Goal: Task Accomplishment & Management: Complete application form

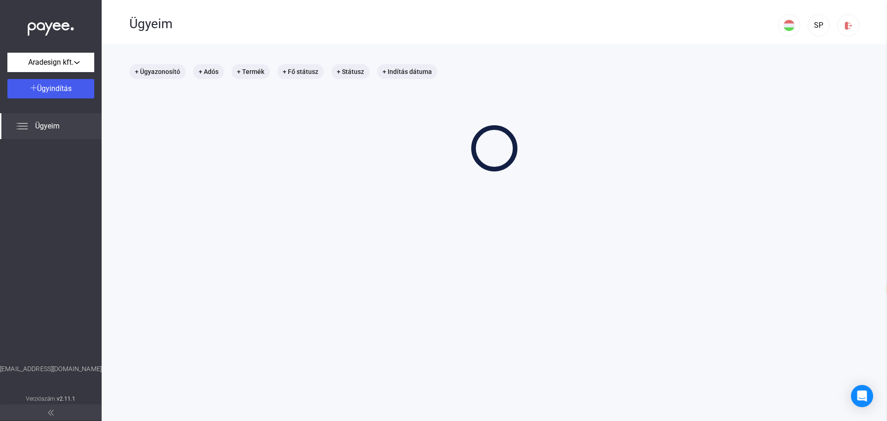
select select "**"
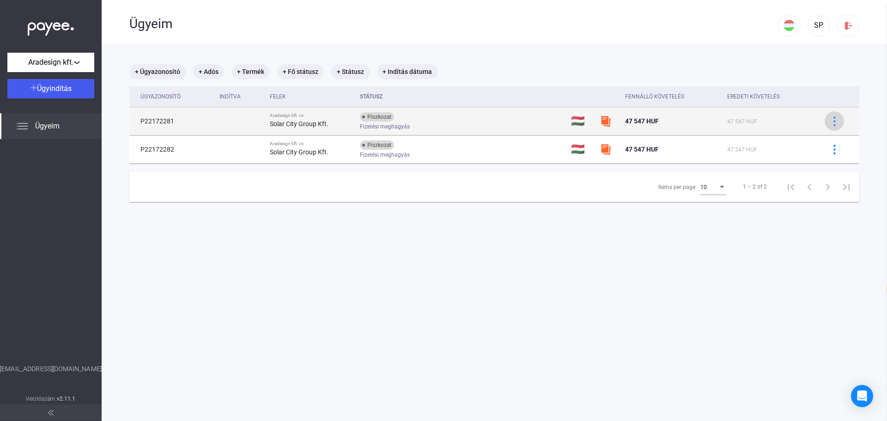
click at [832, 122] on img at bounding box center [835, 121] width 10 height 10
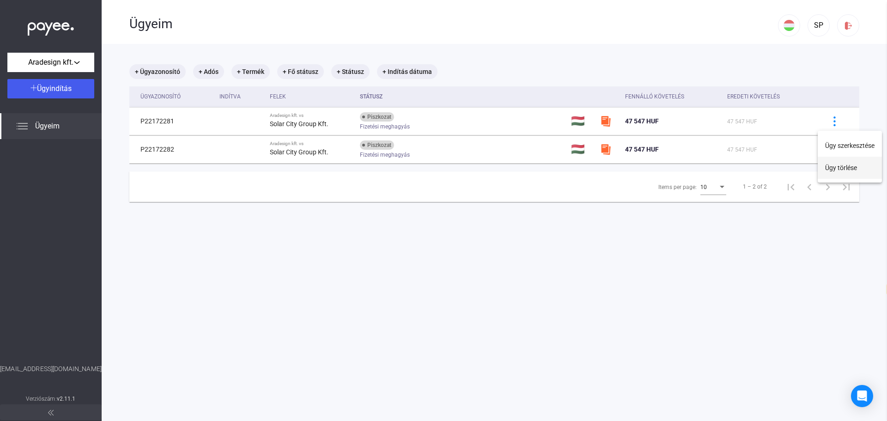
click at [842, 170] on button "Ügy törlése" at bounding box center [850, 168] width 64 height 22
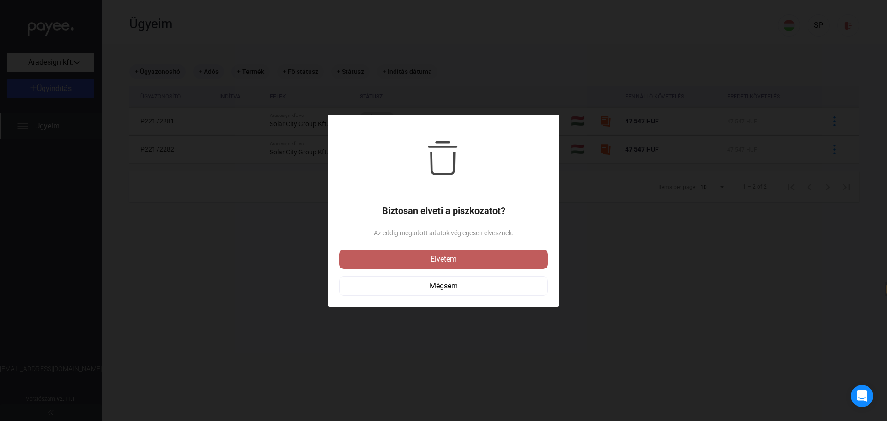
click at [453, 256] on div "Elvetem" at bounding box center [443, 259] width 203 height 11
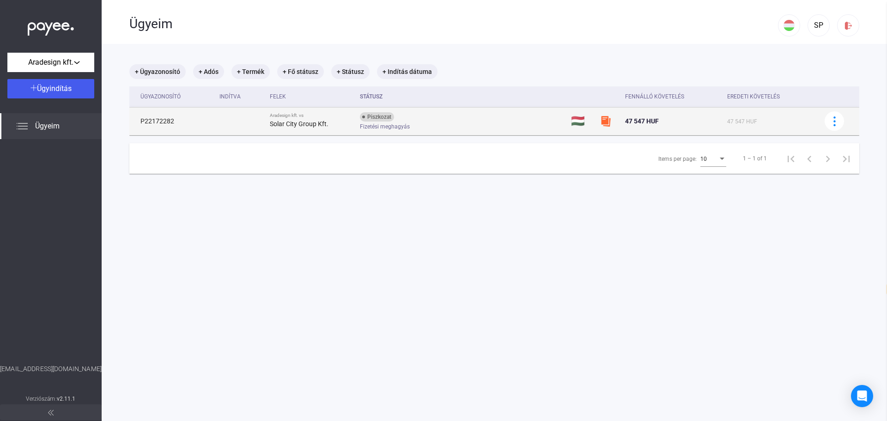
click at [600, 122] on img at bounding box center [605, 121] width 11 height 11
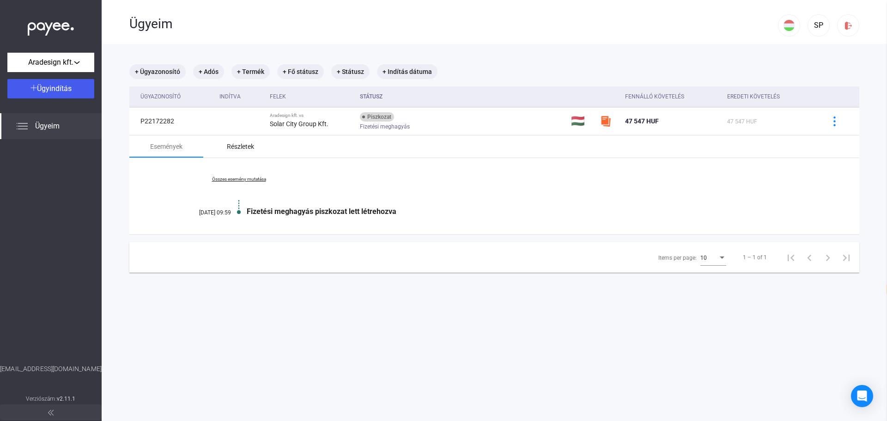
click at [238, 151] on div "Részletek" at bounding box center [240, 146] width 27 height 11
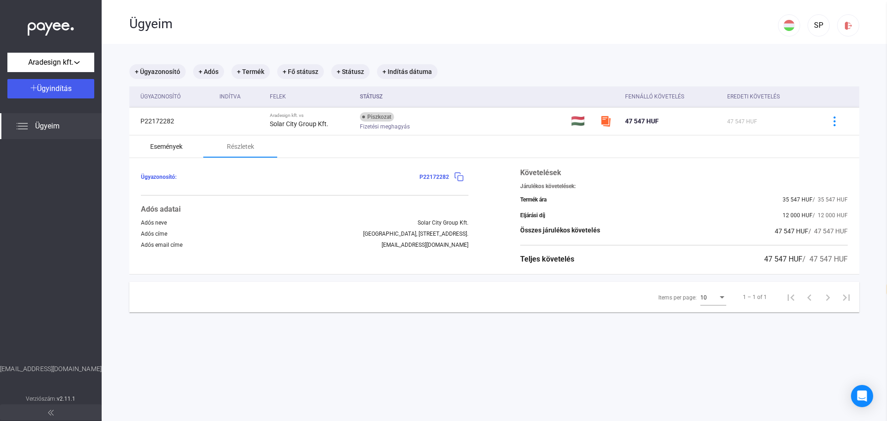
click at [176, 146] on div "Események" at bounding box center [166, 146] width 32 height 11
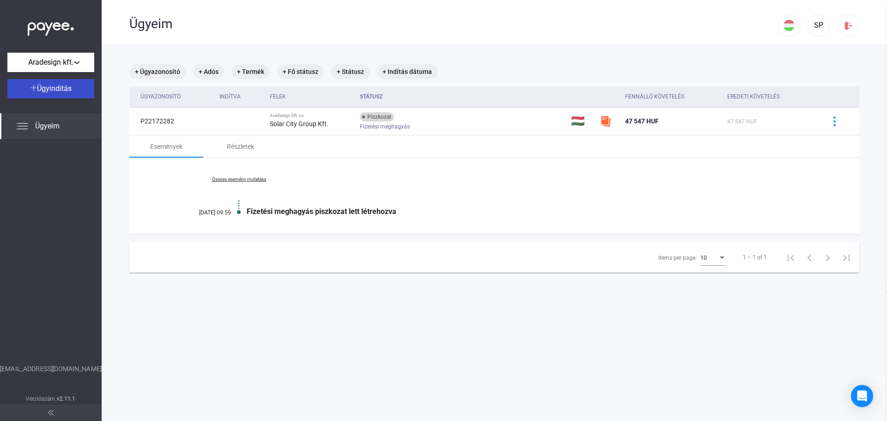
click at [57, 90] on span "Ügyindítás" at bounding box center [54, 88] width 35 height 9
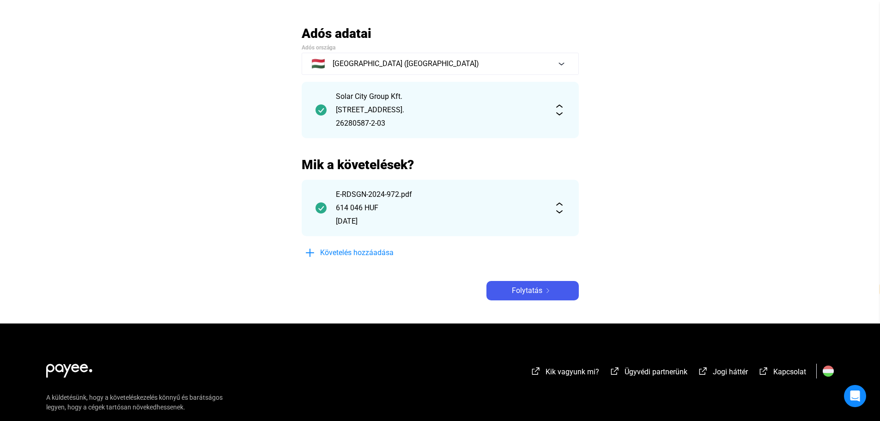
scroll to position [92, 0]
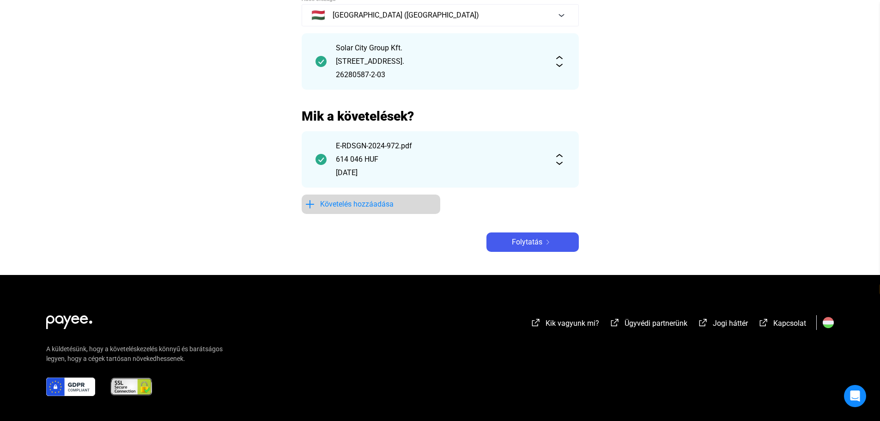
click at [377, 206] on span "Követelés hozzáadása" at bounding box center [356, 204] width 73 height 11
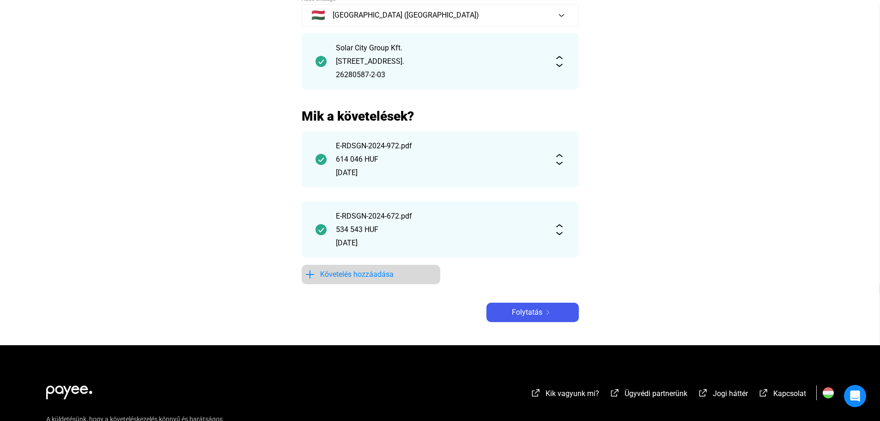
click at [359, 276] on span "Követelés hozzáadása" at bounding box center [356, 274] width 73 height 11
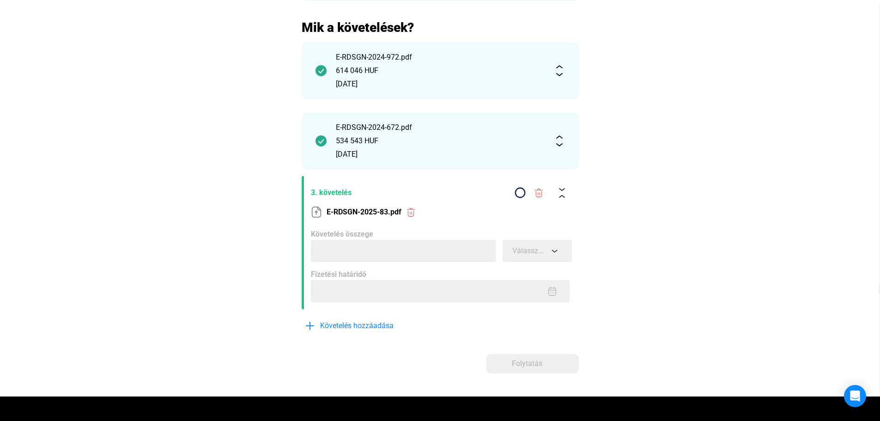
scroll to position [185, 0]
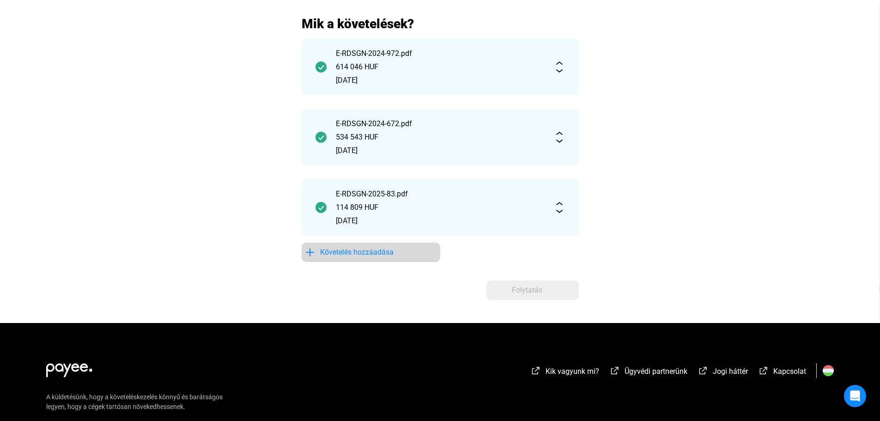
click at [363, 255] on span "Követelés hozzáadása" at bounding box center [356, 252] width 73 height 11
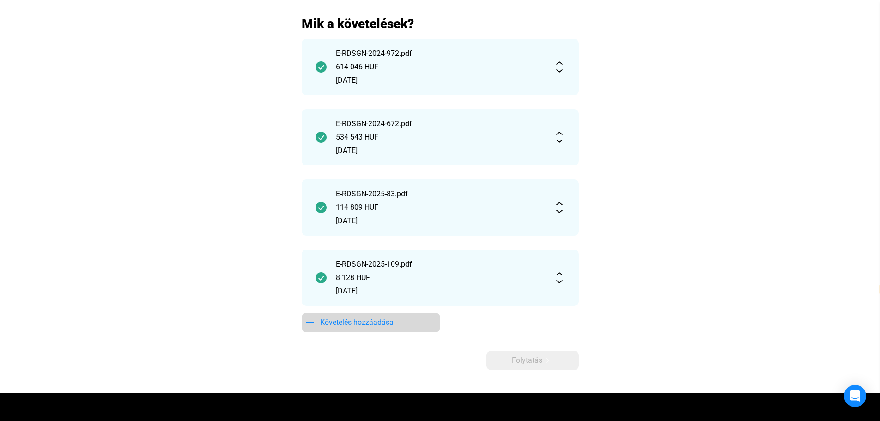
click at [378, 323] on span "Követelés hozzáadása" at bounding box center [356, 322] width 73 height 11
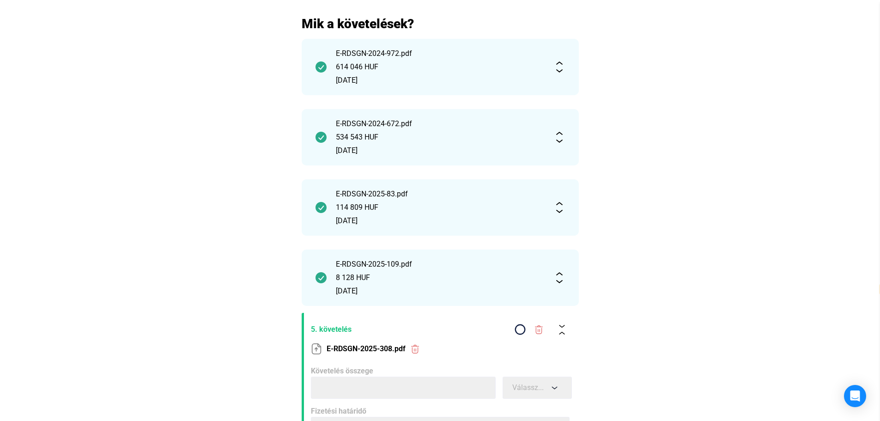
scroll to position [277, 0]
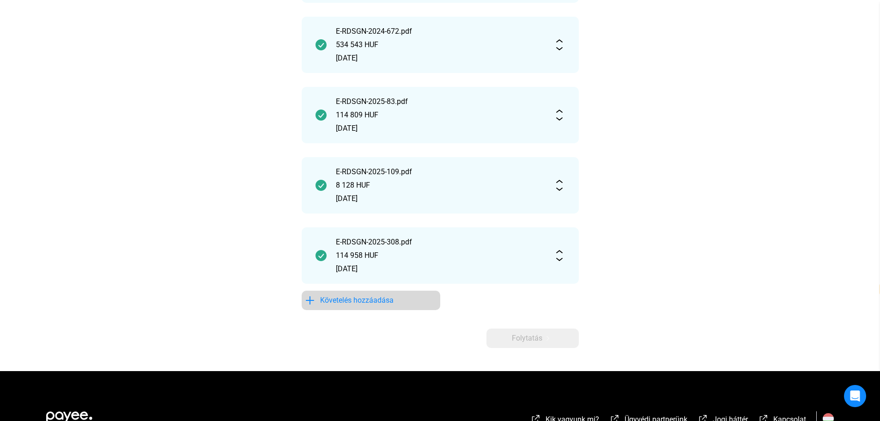
click at [381, 297] on span "Követelés hozzáadása" at bounding box center [356, 300] width 73 height 11
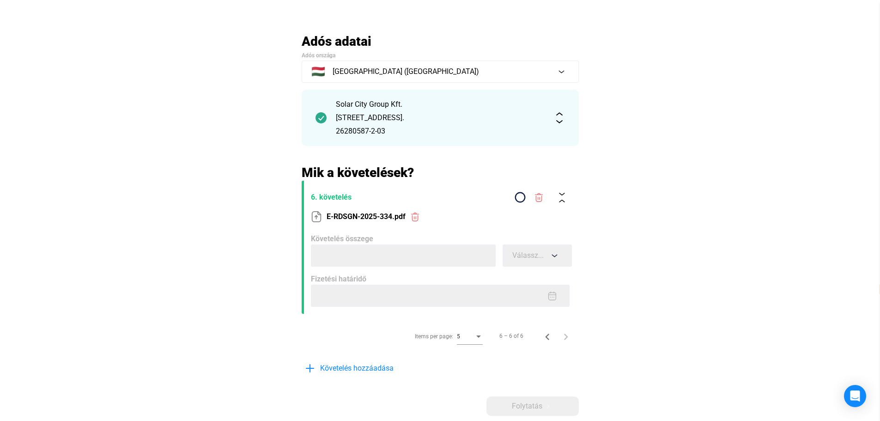
scroll to position [92, 0]
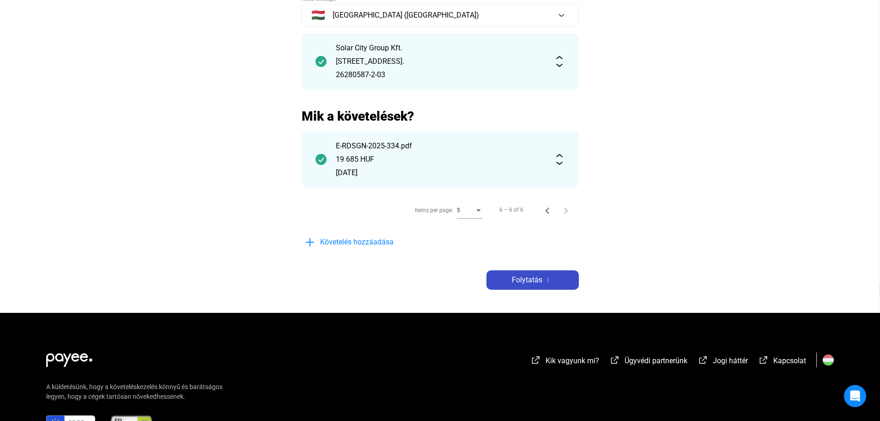
click at [549, 276] on div "Folytatás" at bounding box center [532, 280] width 87 height 11
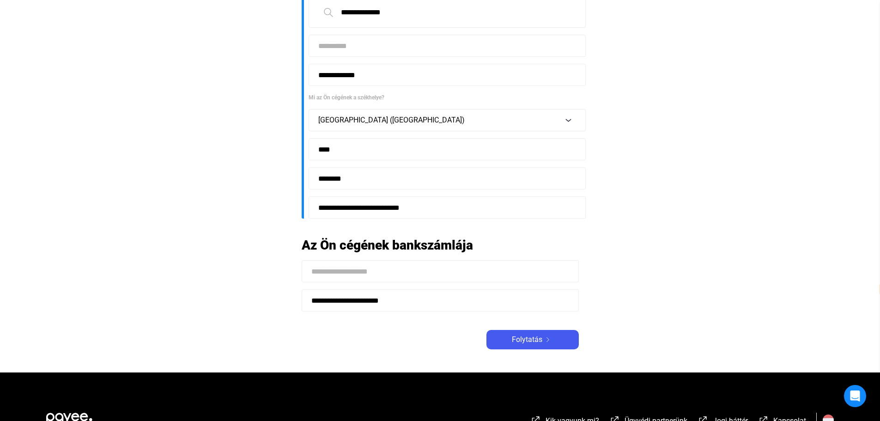
scroll to position [139, 0]
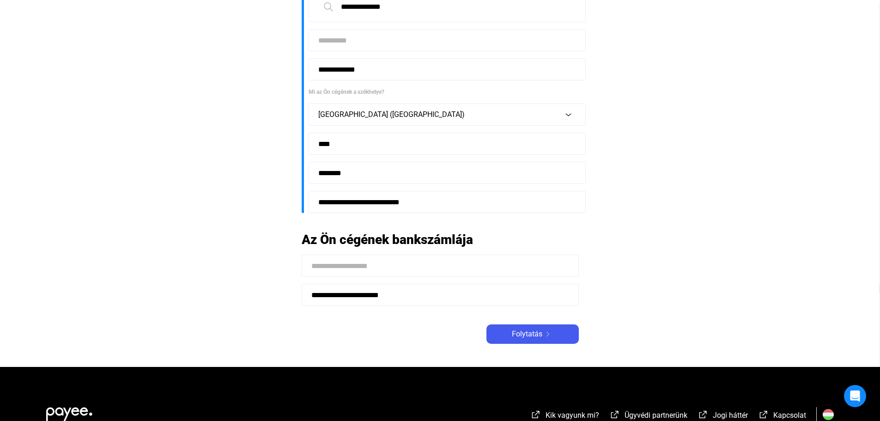
click at [399, 272] on input at bounding box center [440, 266] width 277 height 22
type input "**********"
click at [651, 264] on main "**********" at bounding box center [440, 149] width 880 height 436
click at [549, 328] on button "Folytatás" at bounding box center [533, 333] width 92 height 19
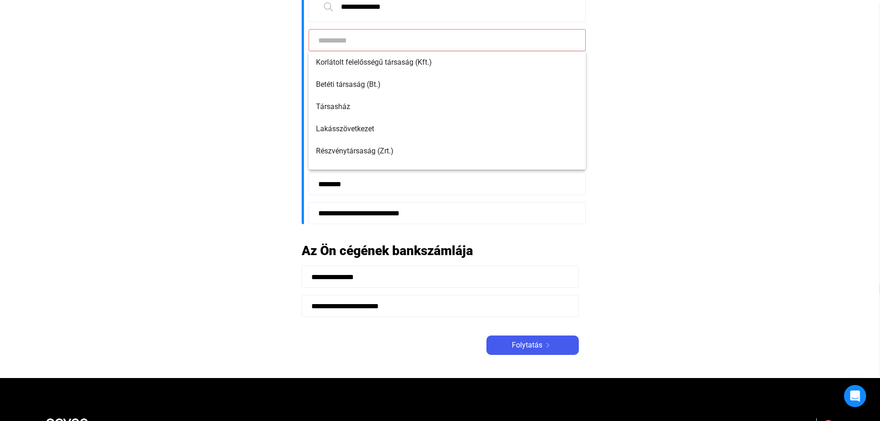
click at [356, 43] on input at bounding box center [447, 40] width 277 height 22
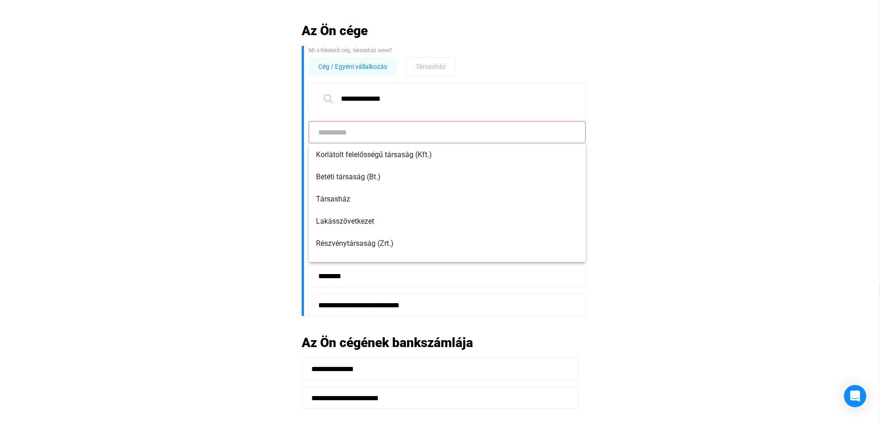
scroll to position [46, 0]
click at [403, 157] on span "Korlátolt felelősségű társaság (Kft.)" at bounding box center [447, 154] width 262 height 11
type input "**********"
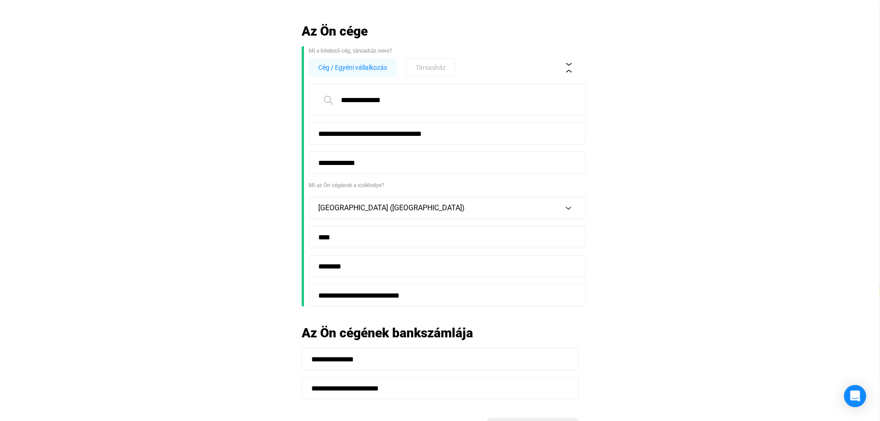
drag, startPoint x: 375, startPoint y: 98, endPoint x: 423, endPoint y: 99, distance: 48.1
click at [423, 99] on input "**********" at bounding box center [447, 99] width 277 height 31
type input "*********"
click at [718, 185] on main "**********" at bounding box center [440, 241] width 880 height 437
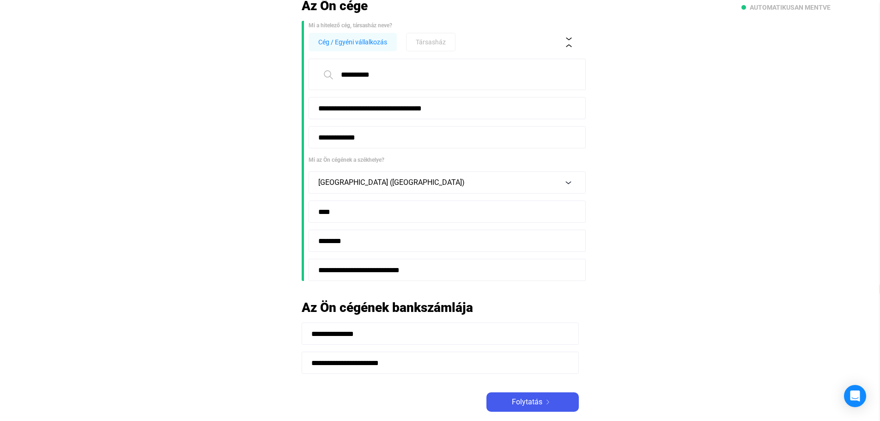
scroll to position [92, 0]
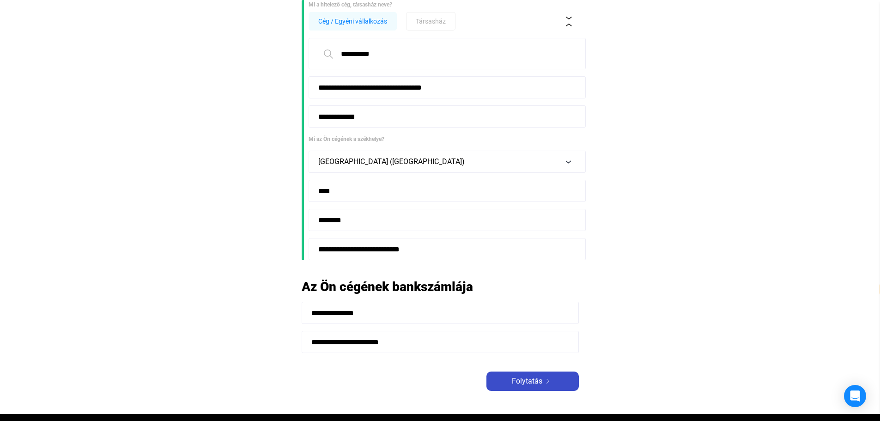
click at [539, 378] on span "Folytatás" at bounding box center [527, 381] width 31 height 11
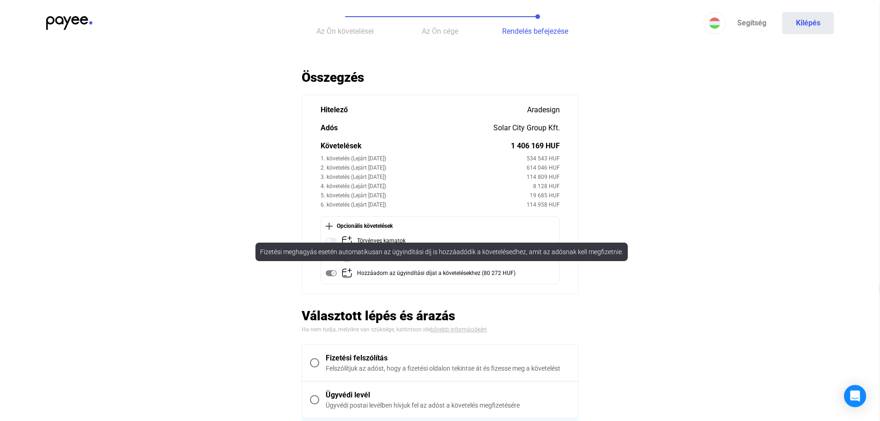
click at [333, 239] on mat-tooltip-component "Fizetési meghagyás esetén automatikusan az ügyindítási díj is hozzáadódik a köv…" at bounding box center [441, 251] width 385 height 31
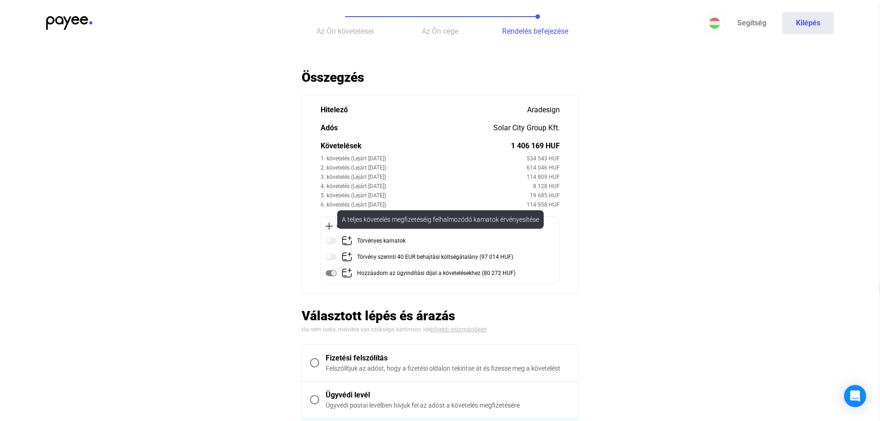
click at [333, 238] on img at bounding box center [331, 240] width 11 height 11
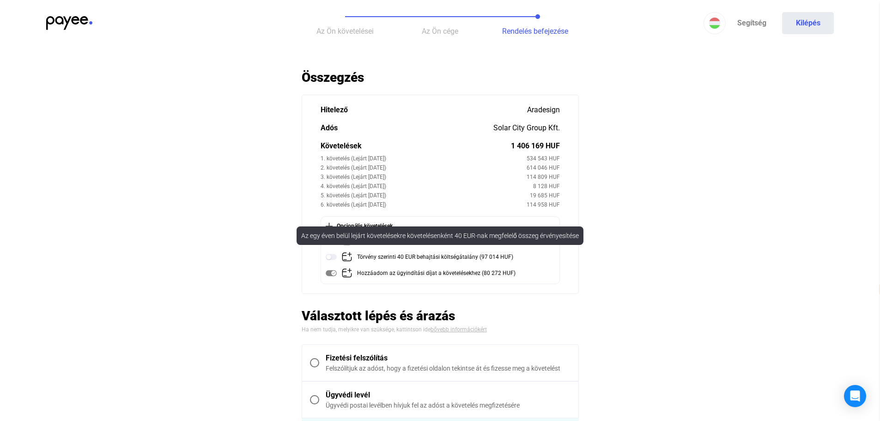
click at [331, 258] on img at bounding box center [331, 256] width 11 height 11
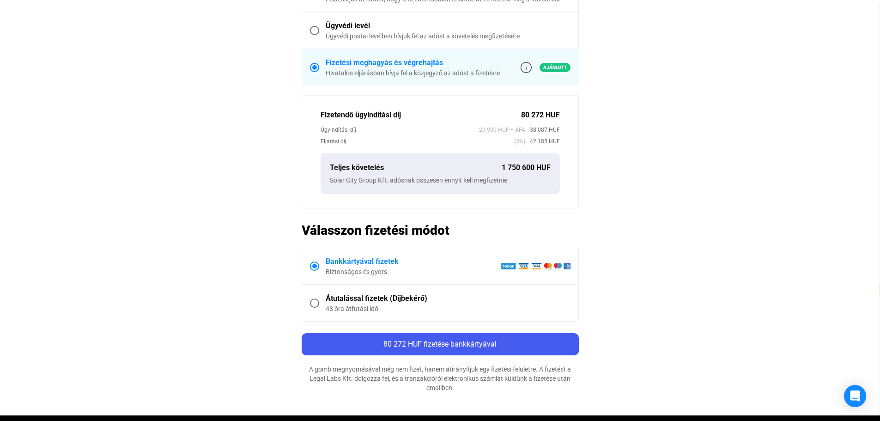
scroll to position [370, 0]
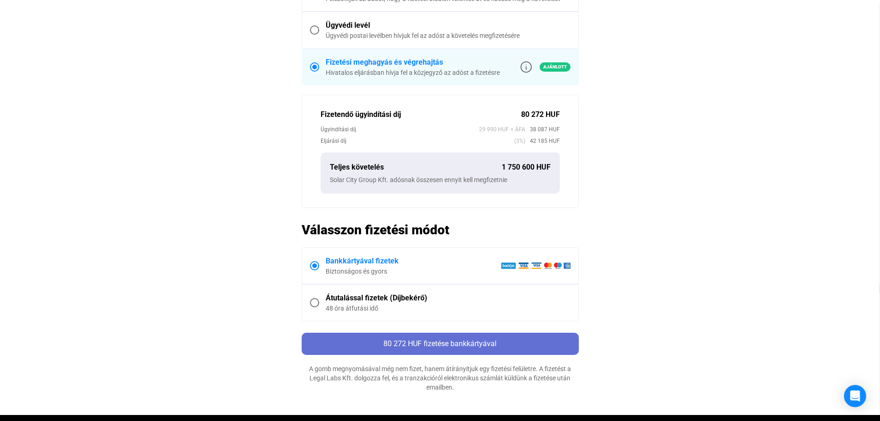
click at [461, 342] on span "80 272 HUF fizetése bankkártyával" at bounding box center [440, 343] width 113 height 9
